Goal: Download file/media

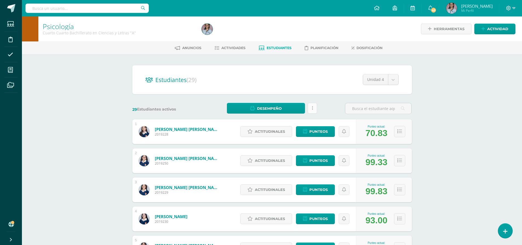
click at [314, 106] on link at bounding box center [311, 108] width 9 height 11
click at [281, 105] on link "Desempeño" at bounding box center [266, 108] width 78 height 11
click at [271, 80] on link "Descargar como HTML" at bounding box center [266, 81] width 58 height 8
click at [230, 48] on span "Actividades" at bounding box center [233, 48] width 24 height 4
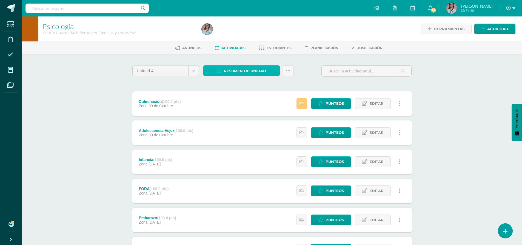
click at [251, 69] on span "Resumen de unidad" at bounding box center [245, 71] width 42 height 10
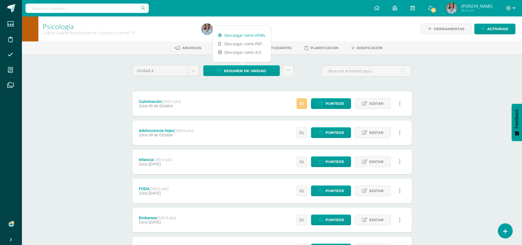
click at [257, 37] on link "Descargar como HTML" at bounding box center [241, 35] width 58 height 8
